Goal: Navigation & Orientation: Find specific page/section

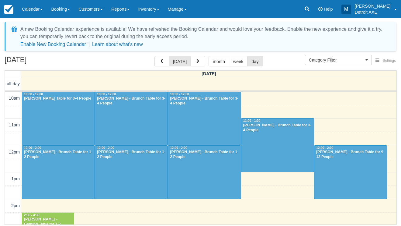
select select
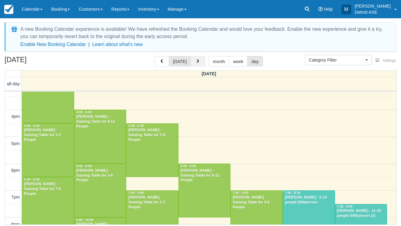
click at [198, 60] on span "button" at bounding box center [198, 61] width 4 height 4
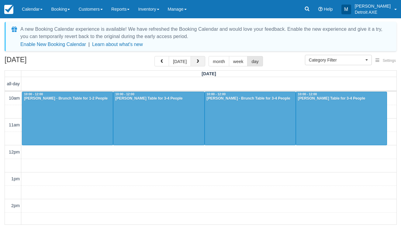
click at [198, 59] on button "button" at bounding box center [198, 61] width 15 height 10
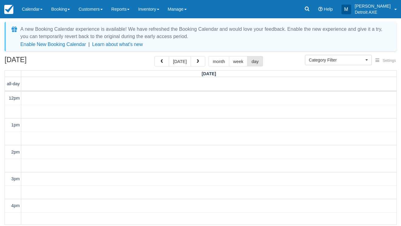
scroll to position [176, 0]
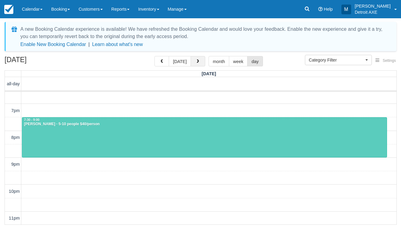
click at [200, 58] on button "button" at bounding box center [198, 61] width 15 height 10
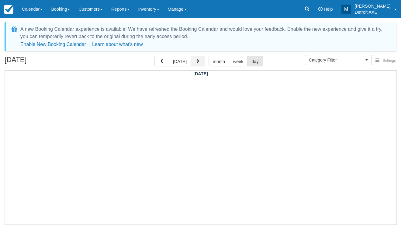
click at [200, 58] on button "button" at bounding box center [198, 61] width 15 height 10
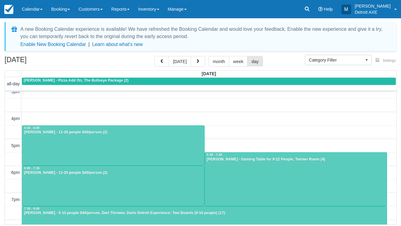
scroll to position [81, 0]
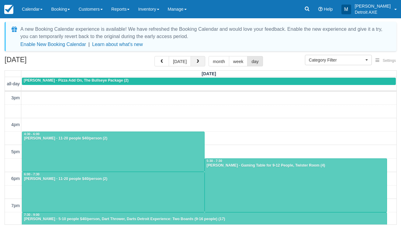
click at [194, 62] on button "button" at bounding box center [198, 61] width 15 height 10
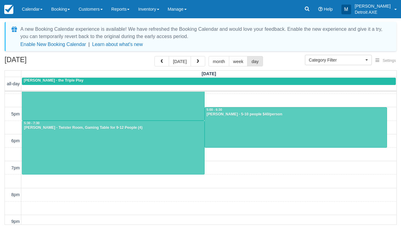
scroll to position [119, 0]
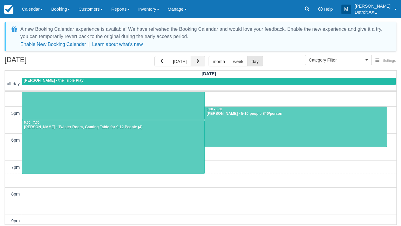
click at [198, 61] on span "button" at bounding box center [198, 61] width 4 height 4
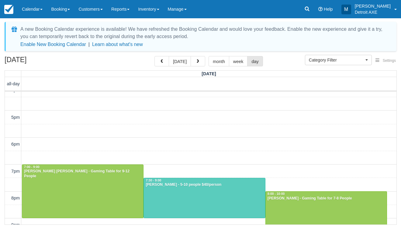
scroll to position [110, 0]
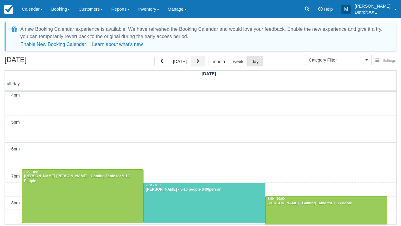
click at [197, 61] on span "button" at bounding box center [198, 61] width 4 height 4
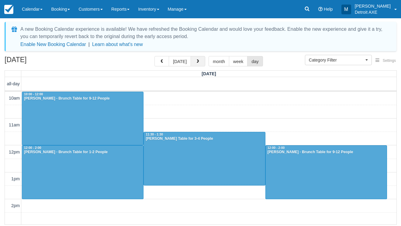
click at [202, 57] on button "button" at bounding box center [198, 61] width 15 height 10
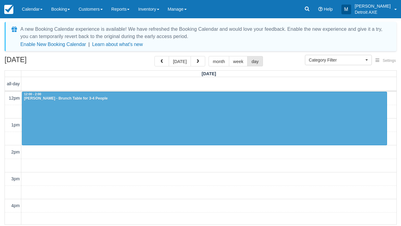
scroll to position [176, 0]
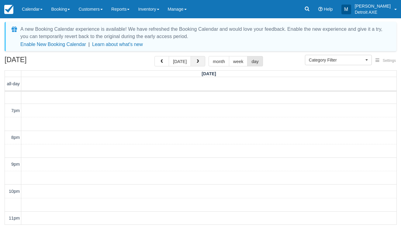
click at [200, 62] on button "button" at bounding box center [198, 61] width 15 height 10
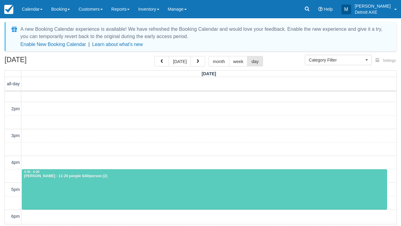
scroll to position [43, 0]
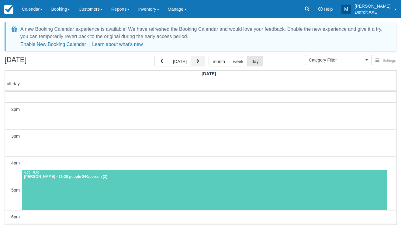
click at [197, 59] on button "button" at bounding box center [198, 61] width 15 height 10
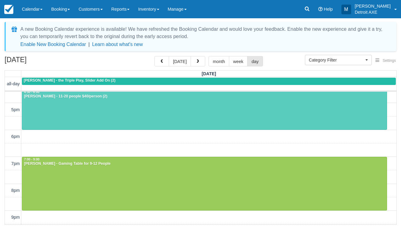
scroll to position [110, 0]
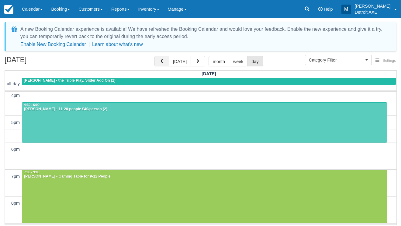
click at [167, 62] on button "button" at bounding box center [162, 61] width 15 height 10
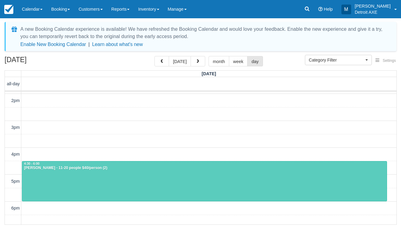
scroll to position [51, 0]
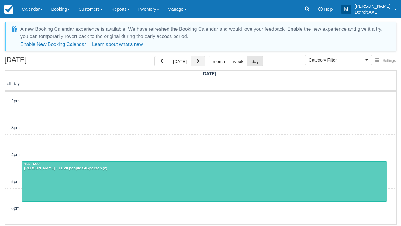
click at [196, 60] on span "button" at bounding box center [198, 61] width 4 height 4
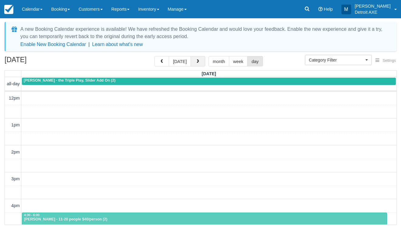
scroll to position [176, 0]
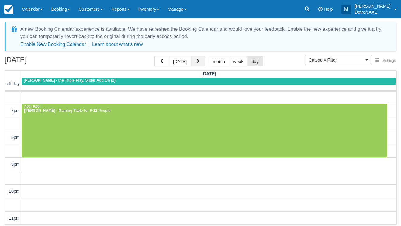
click at [196, 60] on span "button" at bounding box center [198, 61] width 4 height 4
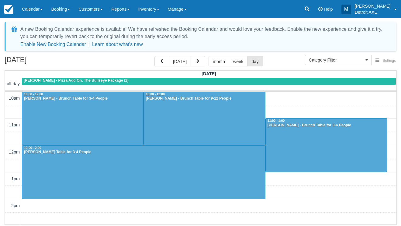
scroll to position [176, 0]
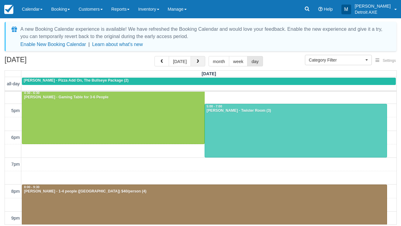
click at [198, 60] on span "button" at bounding box center [198, 61] width 4 height 4
